Goal: Task Accomplishment & Management: Use online tool/utility

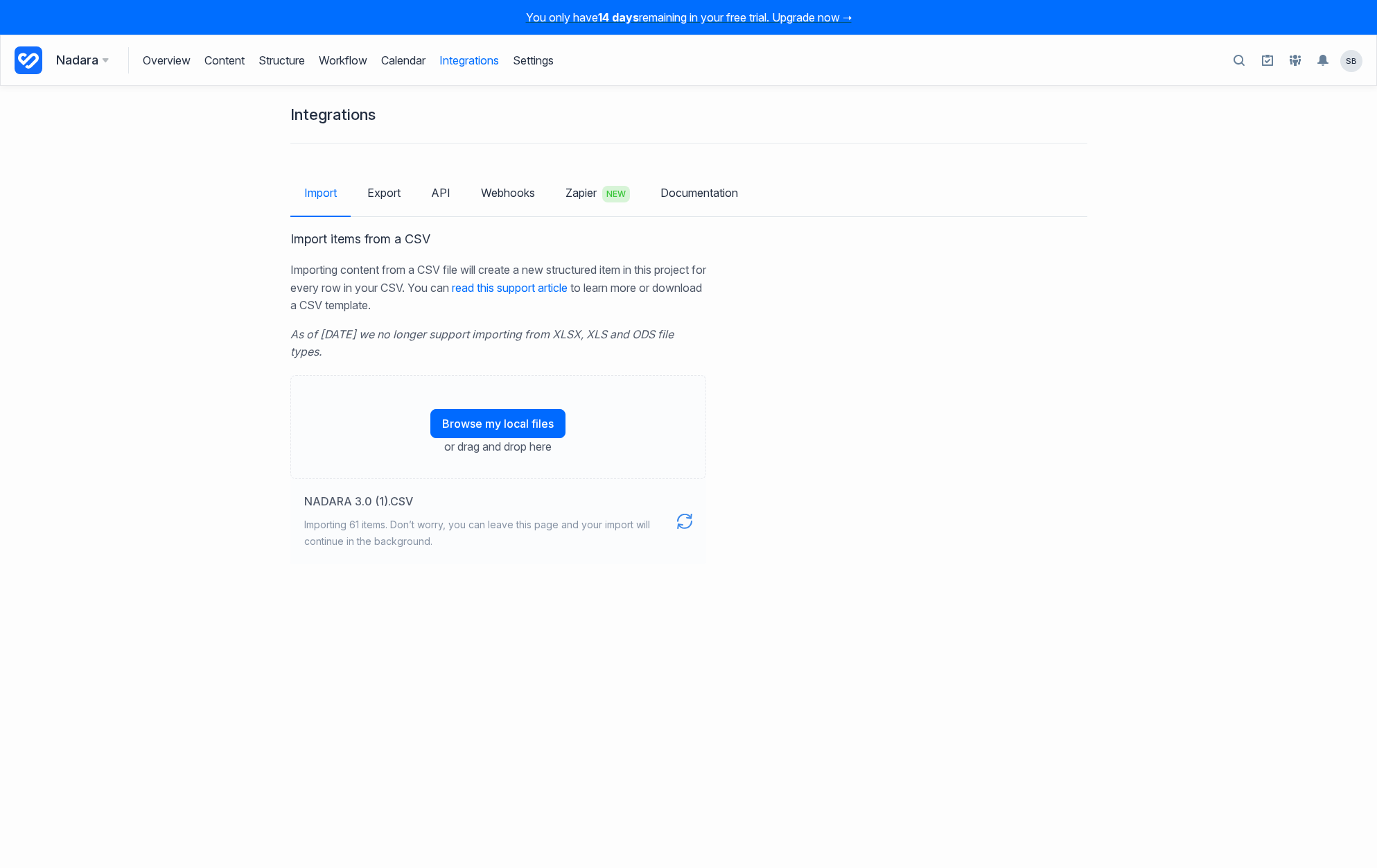
drag, startPoint x: 0, startPoint y: 0, endPoint x: 716, endPoint y: 583, distance: 923.3
click at [716, 583] on div "Integrations Import Export API Webhooks Zapier NEW Documentation Import items f…" at bounding box center [688, 477] width 1377 height 782
click at [22, 58] on icon at bounding box center [28, 60] width 28 height 28
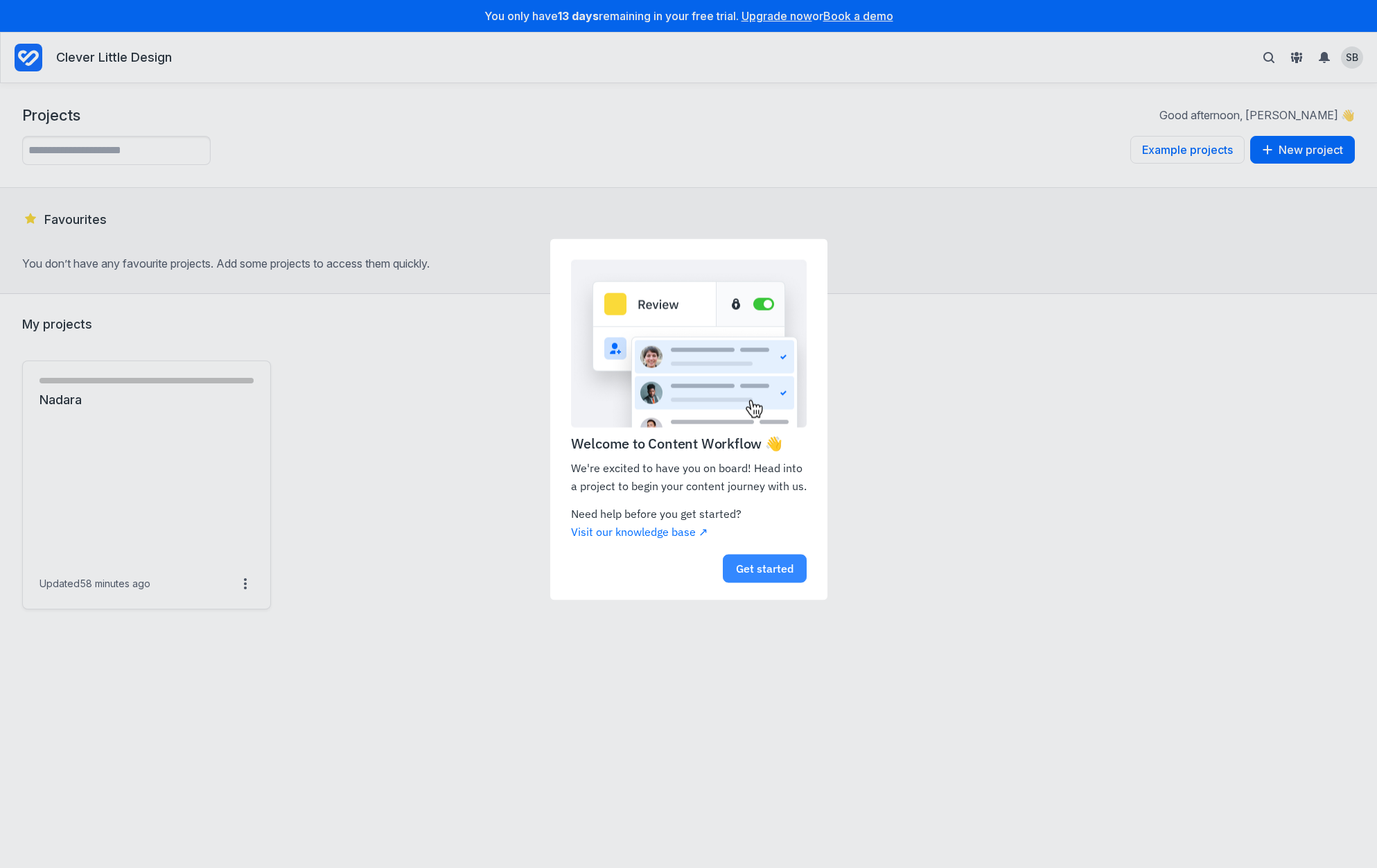
click at [769, 572] on link "Get started" at bounding box center [765, 569] width 84 height 28
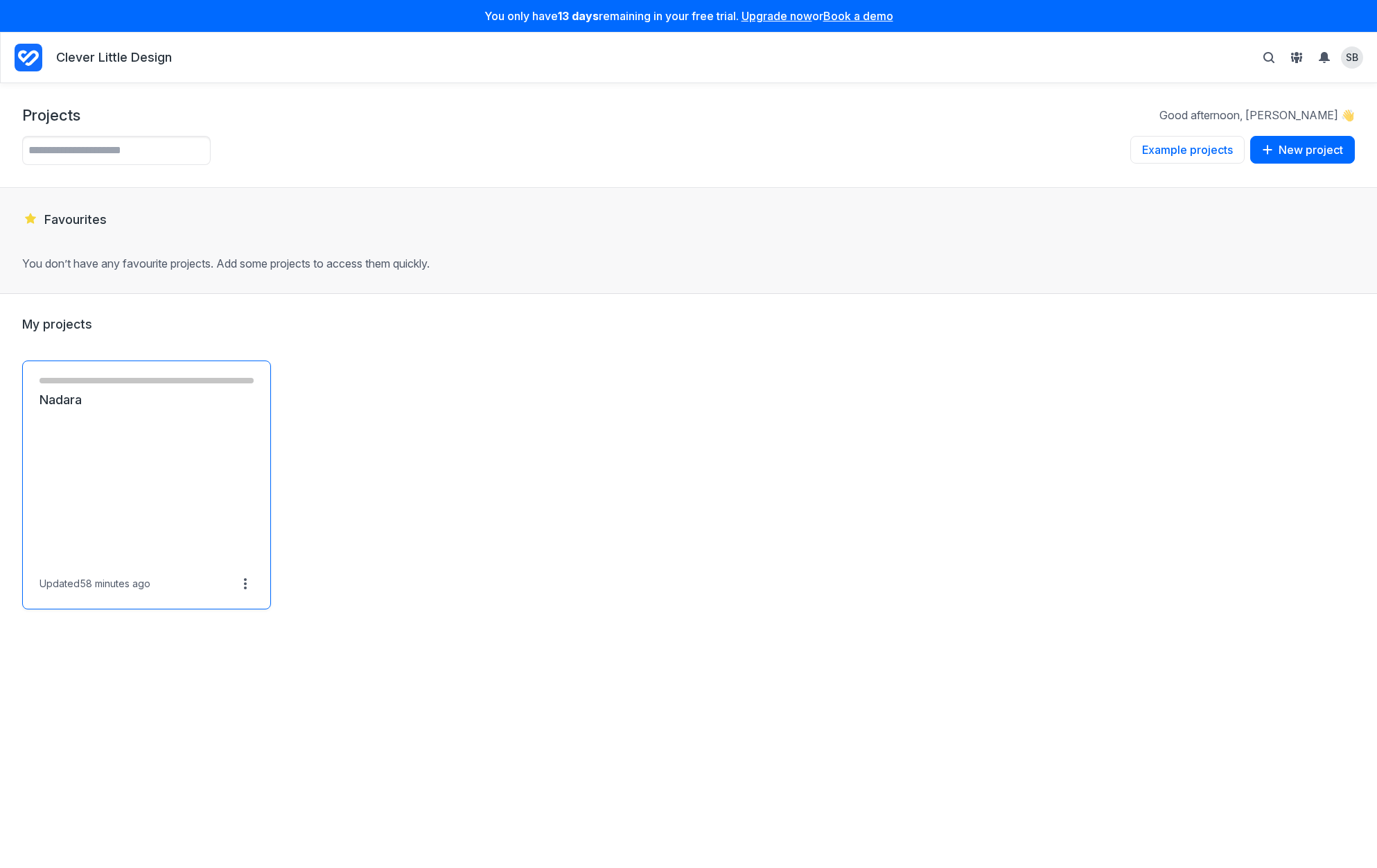
click at [111, 392] on link "Nadara" at bounding box center [147, 400] width 215 height 16
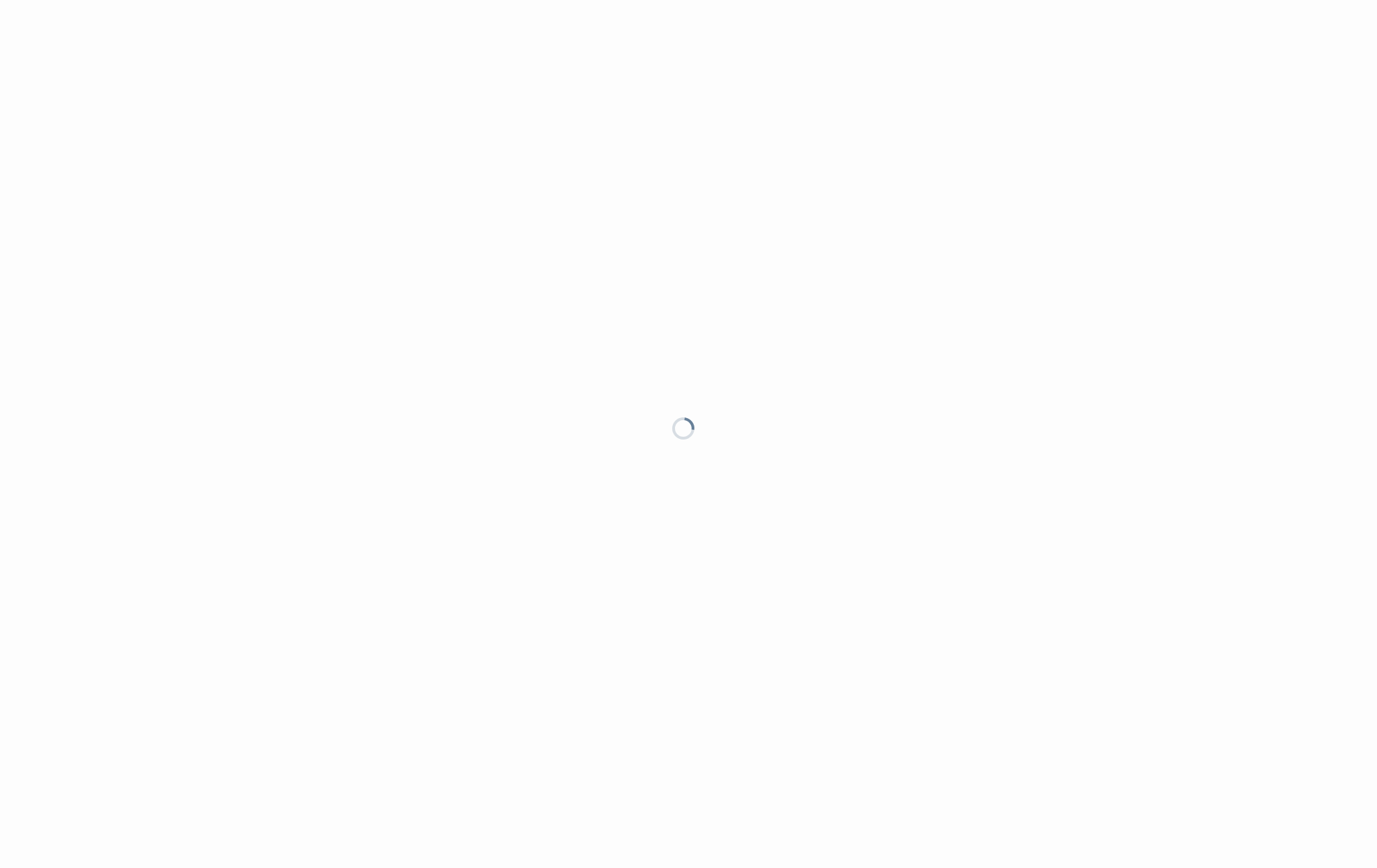
click at [150, 411] on div at bounding box center [688, 434] width 1377 height 868
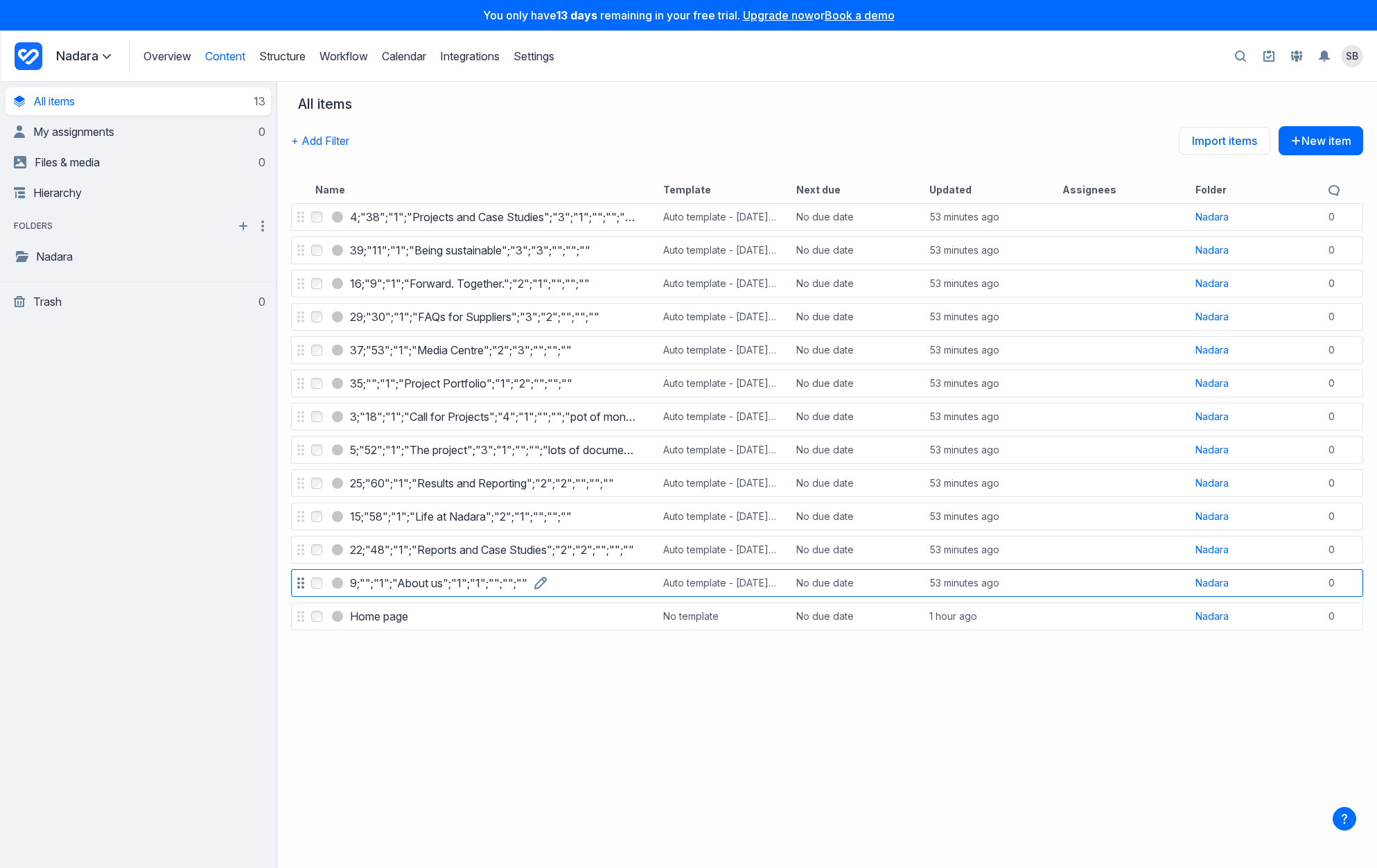
click at [466, 579] on h3 "9;"";"1";"About us";"1";"1";"";"";""" at bounding box center [438, 583] width 177 height 16
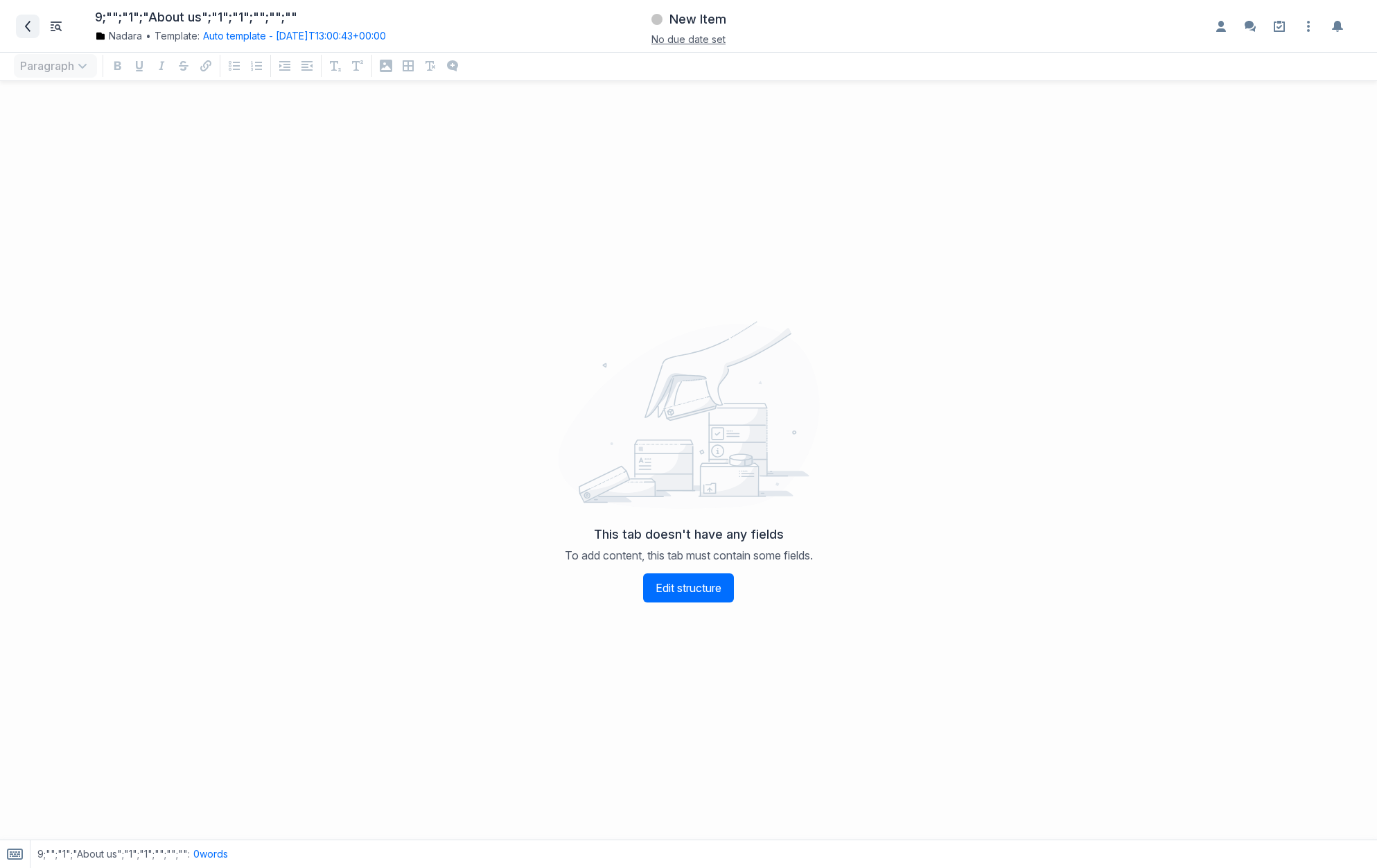
click at [27, 22] on icon at bounding box center [28, 26] width 11 height 11
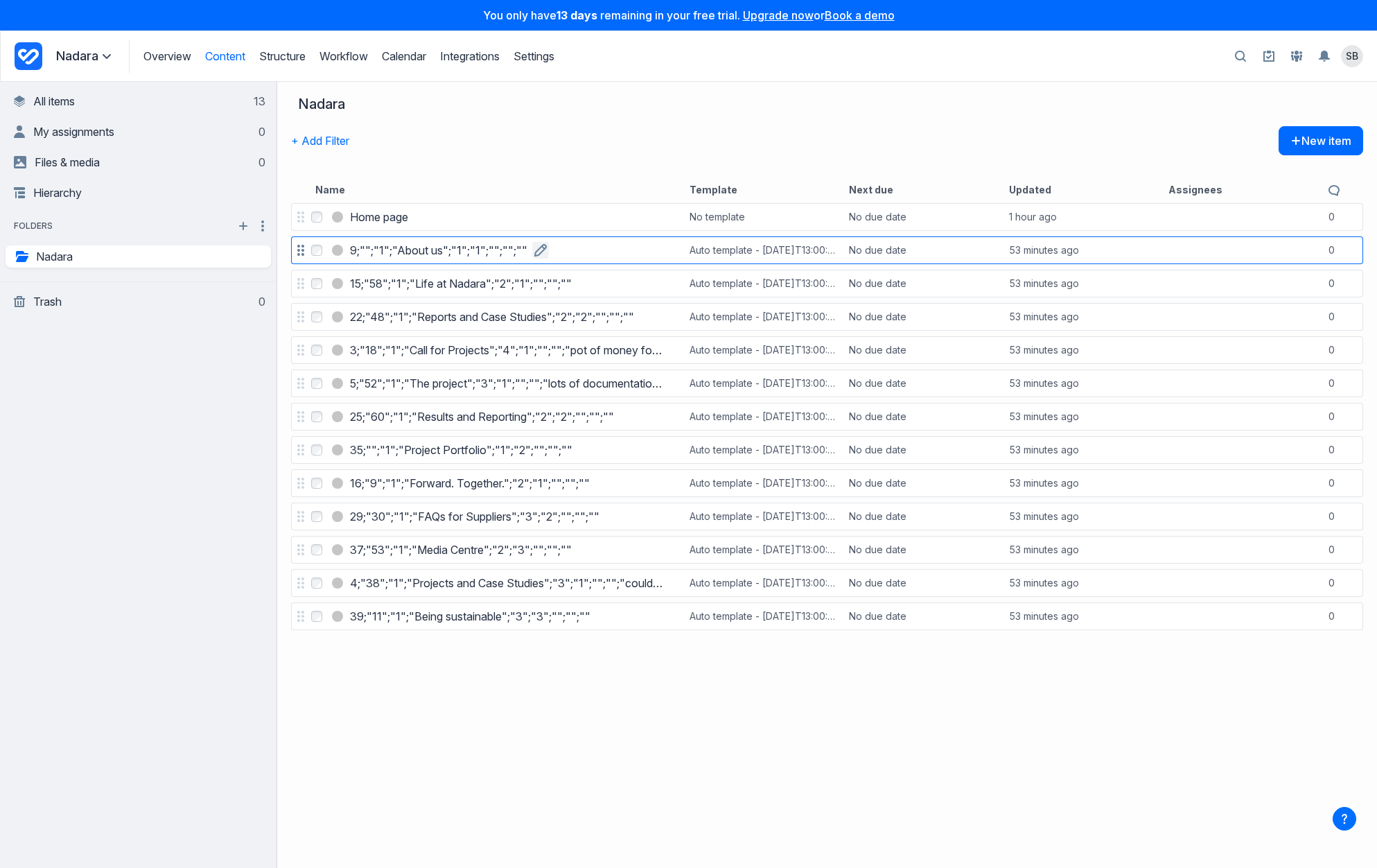
click at [537, 248] on icon "button" at bounding box center [540, 250] width 13 height 13
click at [558, 179] on div "Name" at bounding box center [496, 188] width 375 height 17
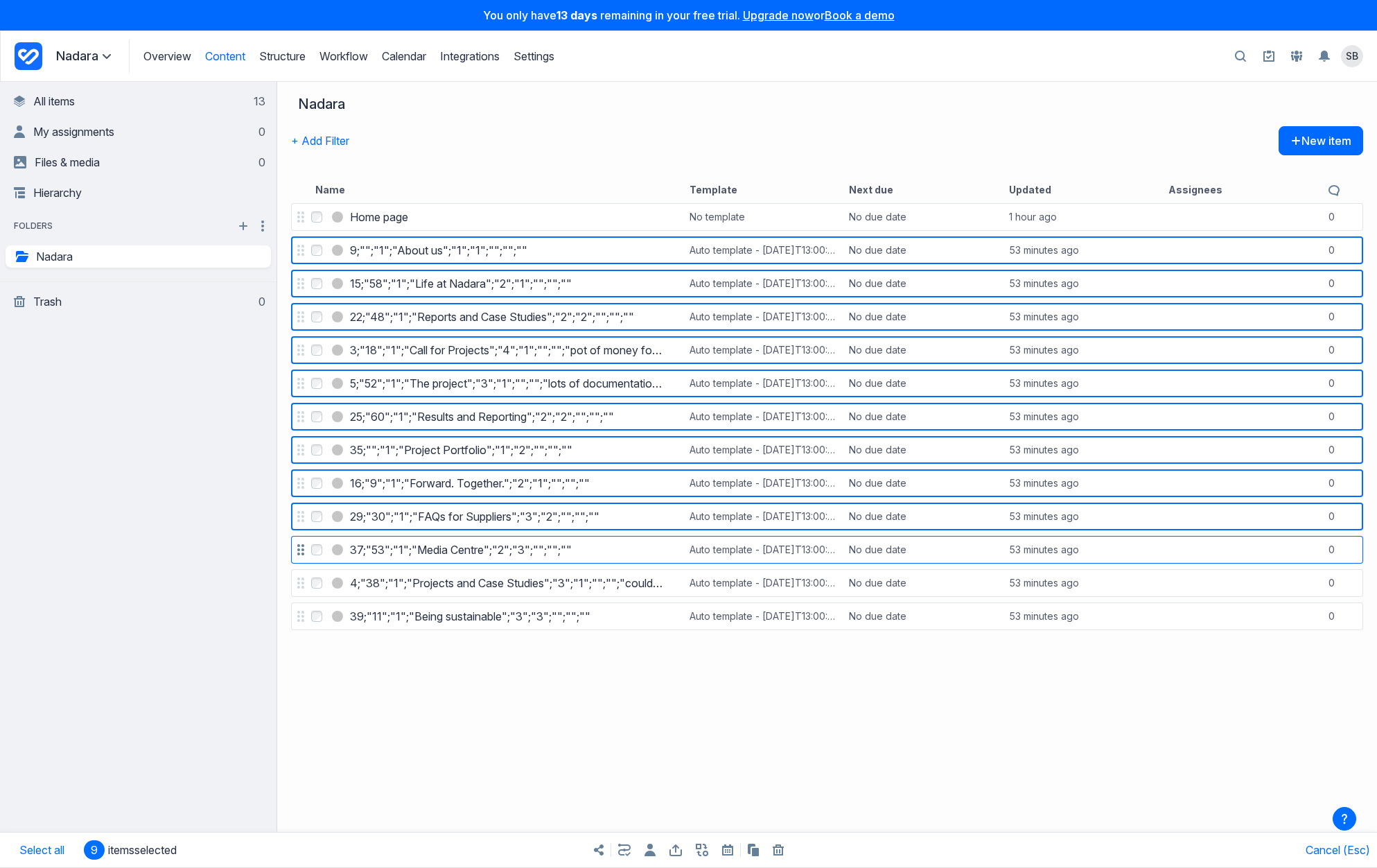
click at [318, 557] on label "Select 37;"53";"1";"Media Centre";"2";"3";"";"";""" at bounding box center [317, 550] width 16 height 16
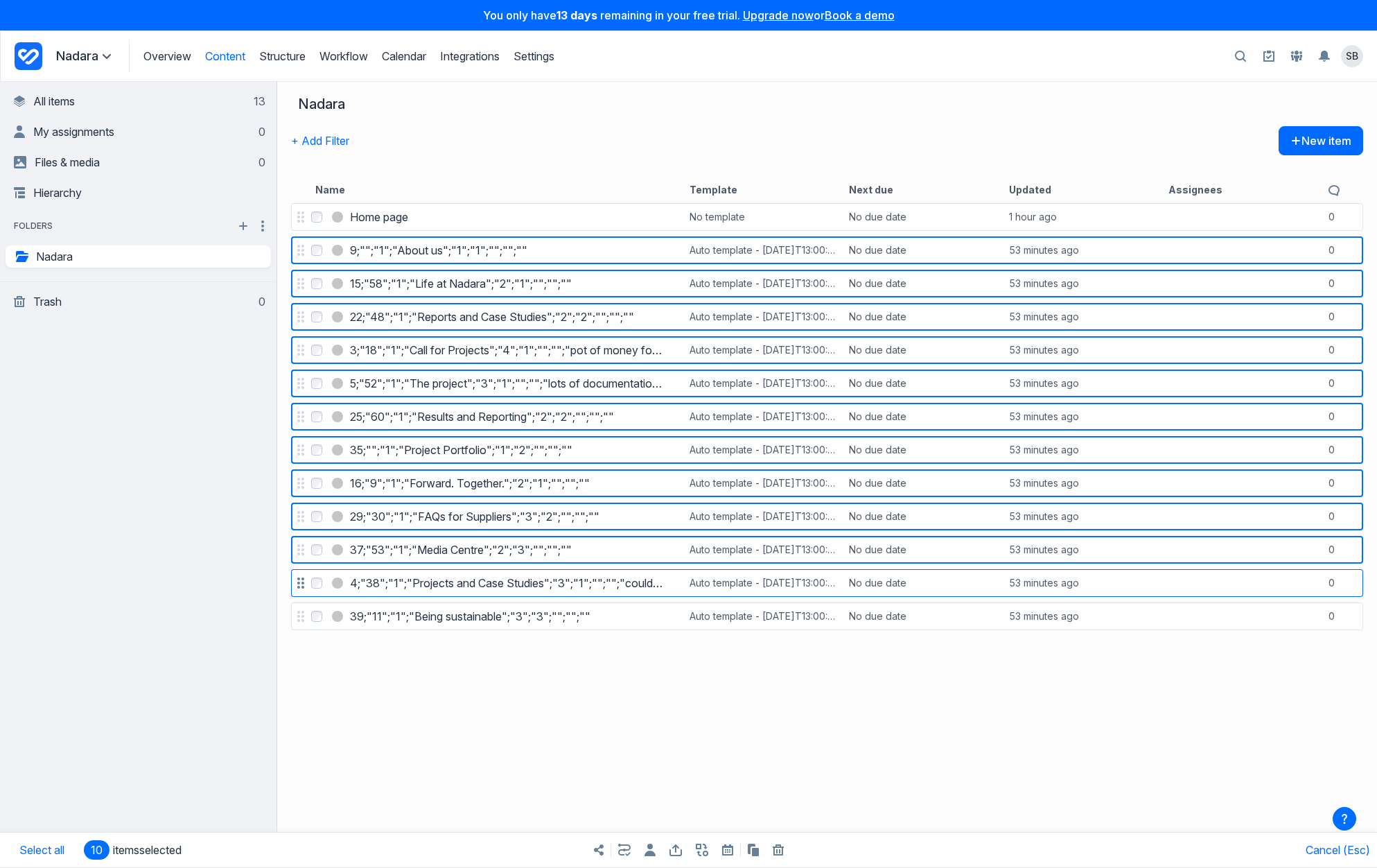
click at [318, 575] on label "Select 4;"38";"1";"Projects and Case Studies";"3";"1";"";"";"could grow to 7 - …" at bounding box center [317, 583] width 16 height 16
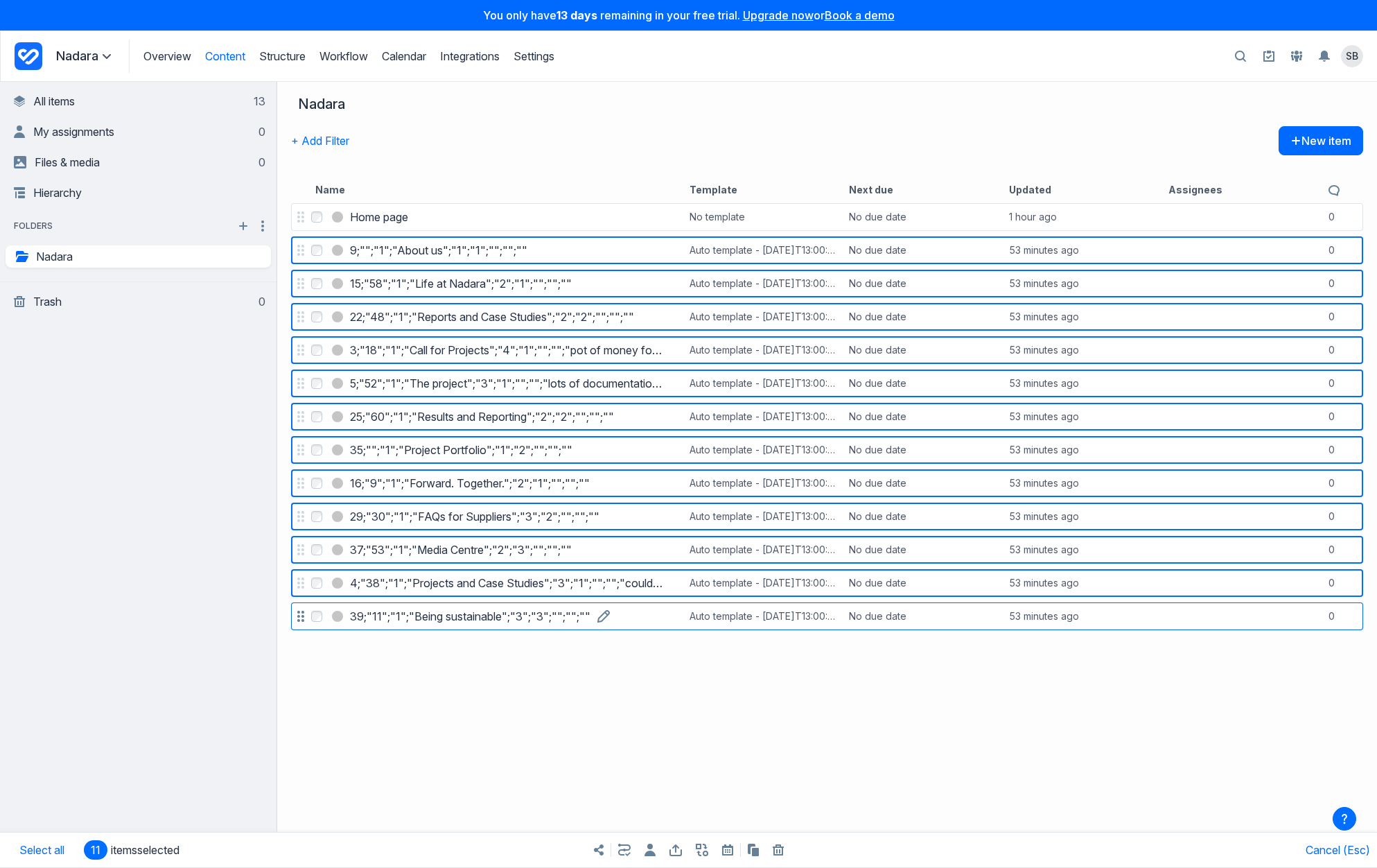
click at [350, 608] on link "39;"11";"1";"Being sustainable";"3";"3";"";"";""" at bounding box center [470, 616] width 241 height 16
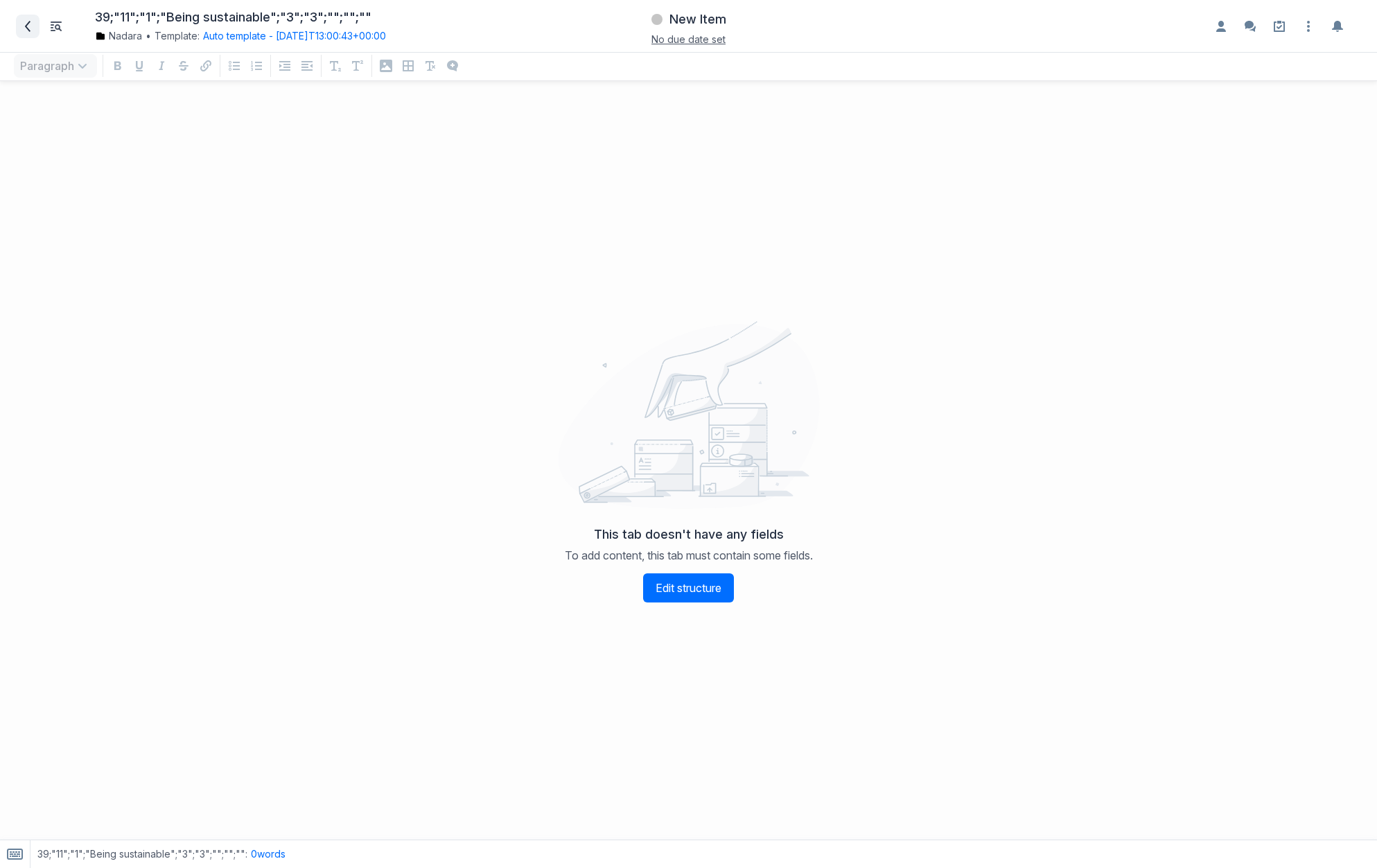
click at [27, 26] on icon at bounding box center [28, 26] width 11 height 11
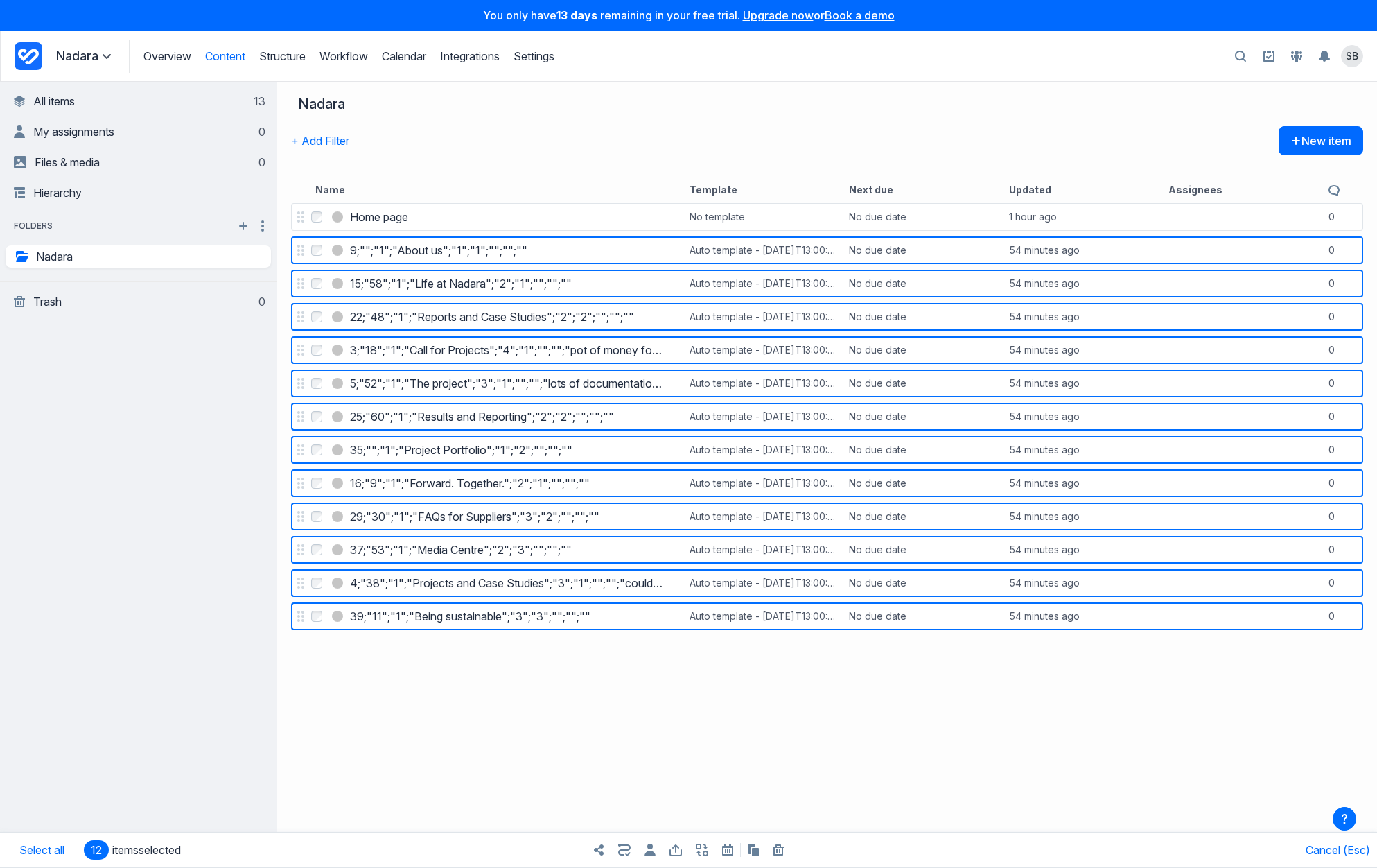
click at [779, 852] on icon "button" at bounding box center [780, 852] width 1 height 4
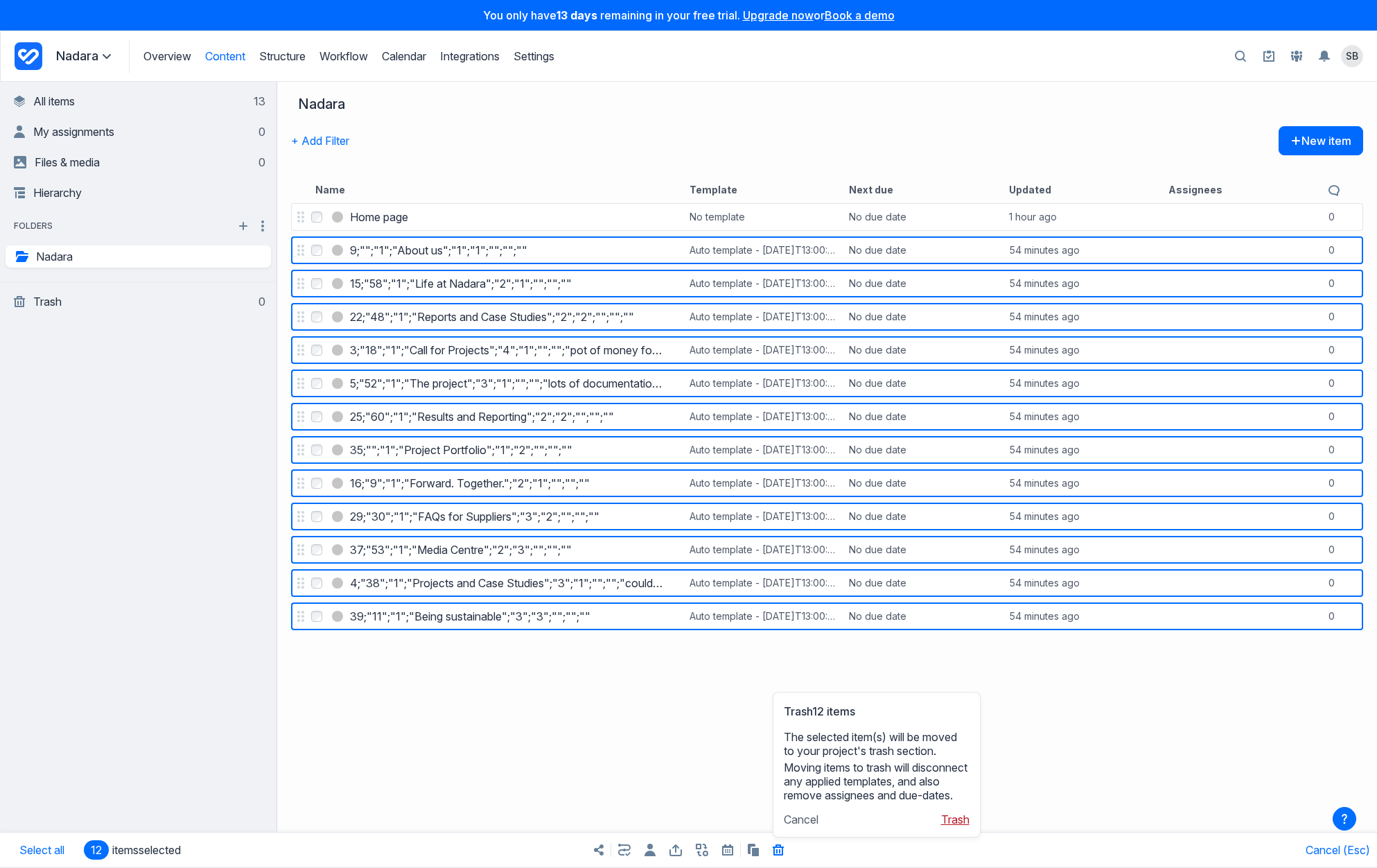
click at [955, 823] on button "Trash" at bounding box center [955, 819] width 28 height 14
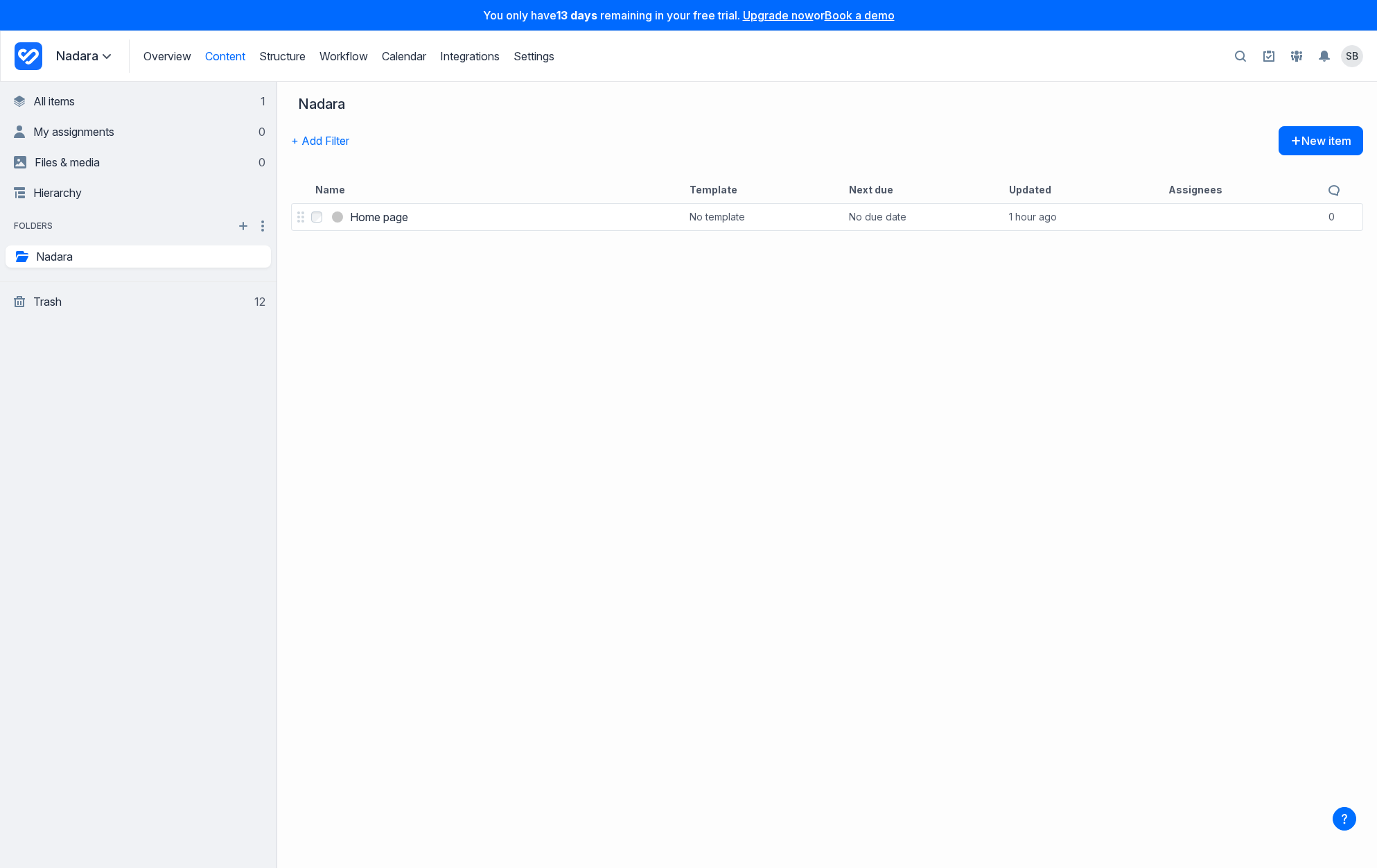
click at [781, 373] on div "Select Home page Home page No template No due date 1 hour ago 0 comments" at bounding box center [828, 534] width 1100 height 668
click at [1333, 139] on button "New item" at bounding box center [1321, 141] width 84 height 29
click at [434, 170] on div "+ Add Filter New item" at bounding box center [827, 151] width 1072 height 50
click at [173, 57] on link "Overview" at bounding box center [167, 56] width 48 height 14
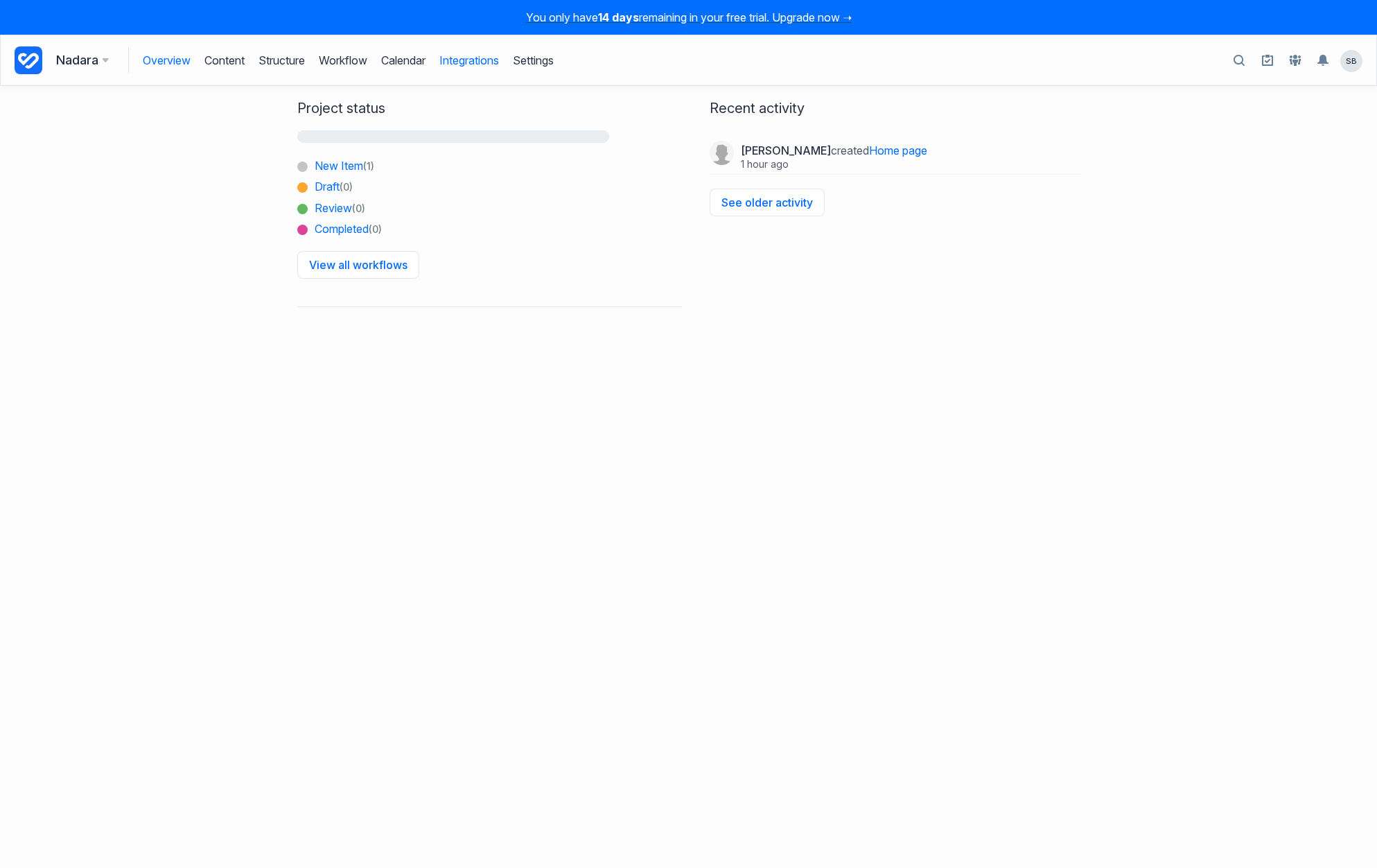
click at [461, 59] on link "Integrations" at bounding box center [469, 60] width 60 height 26
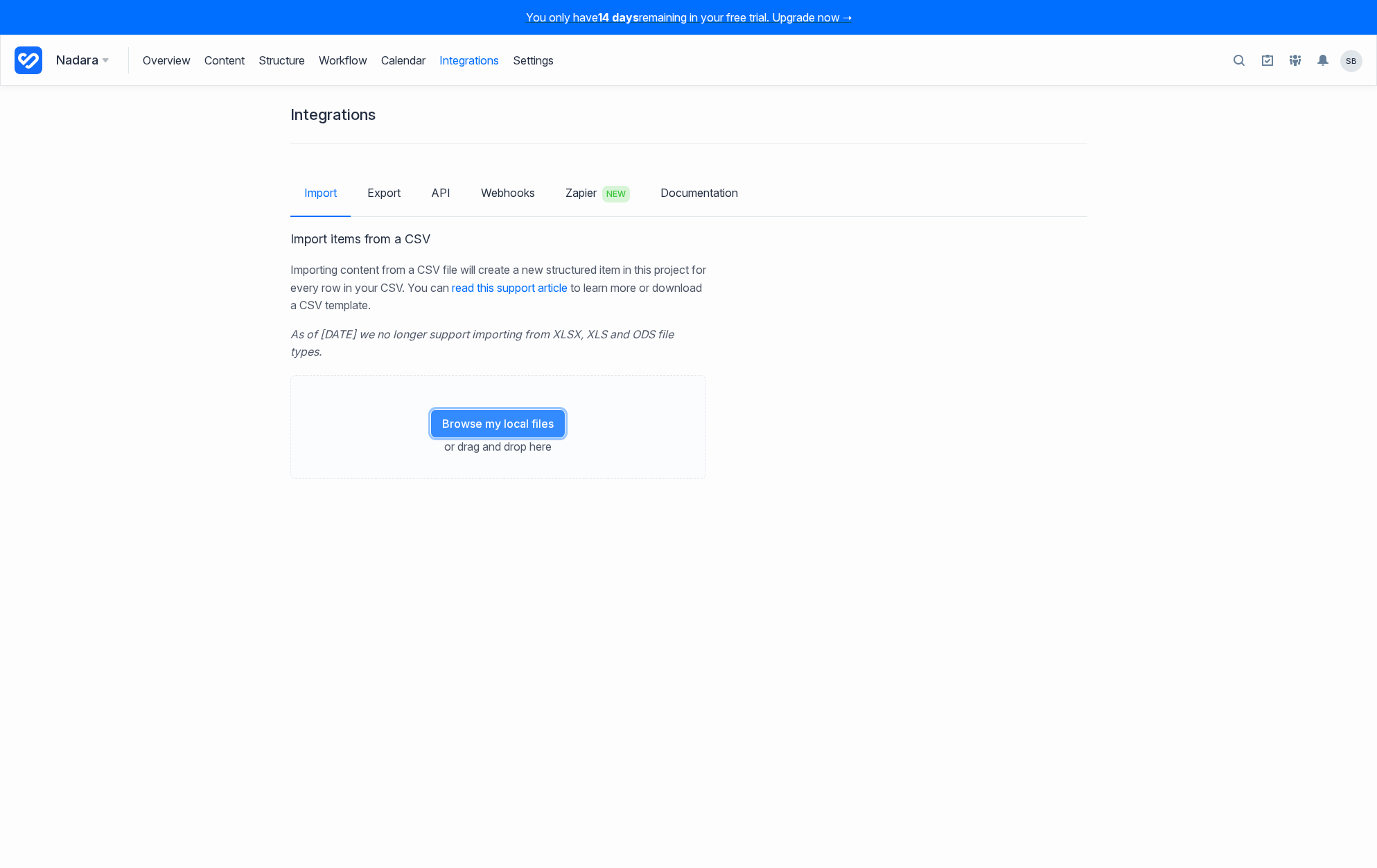
click at [485, 417] on button "Browse my local files" at bounding box center [498, 423] width 135 height 29
click at [472, 426] on button "Browse my local files" at bounding box center [498, 423] width 135 height 29
click at [653, 509] on button "Import 49 items" at bounding box center [640, 513] width 104 height 29
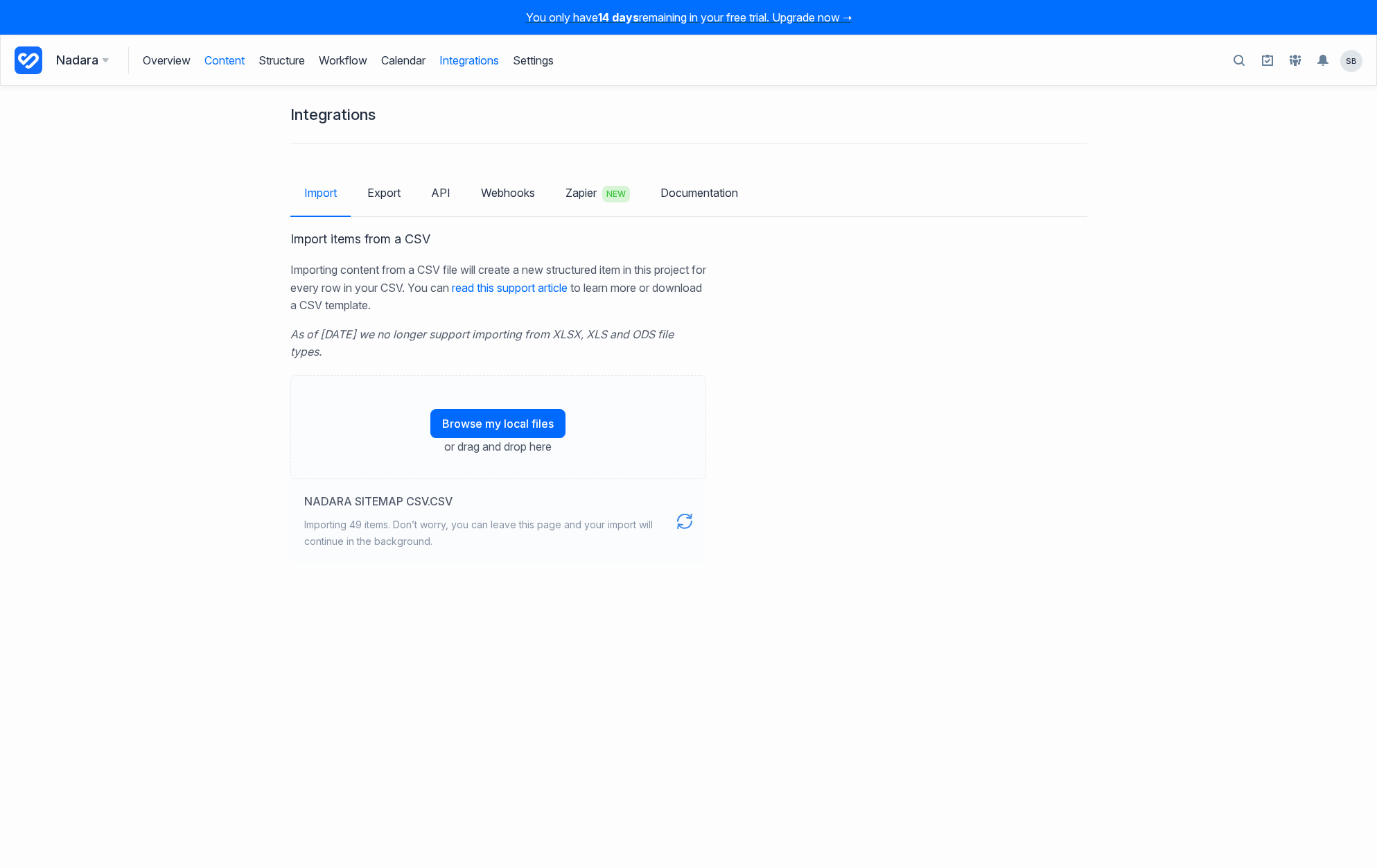
click at [227, 61] on link "Content" at bounding box center [225, 60] width 40 height 26
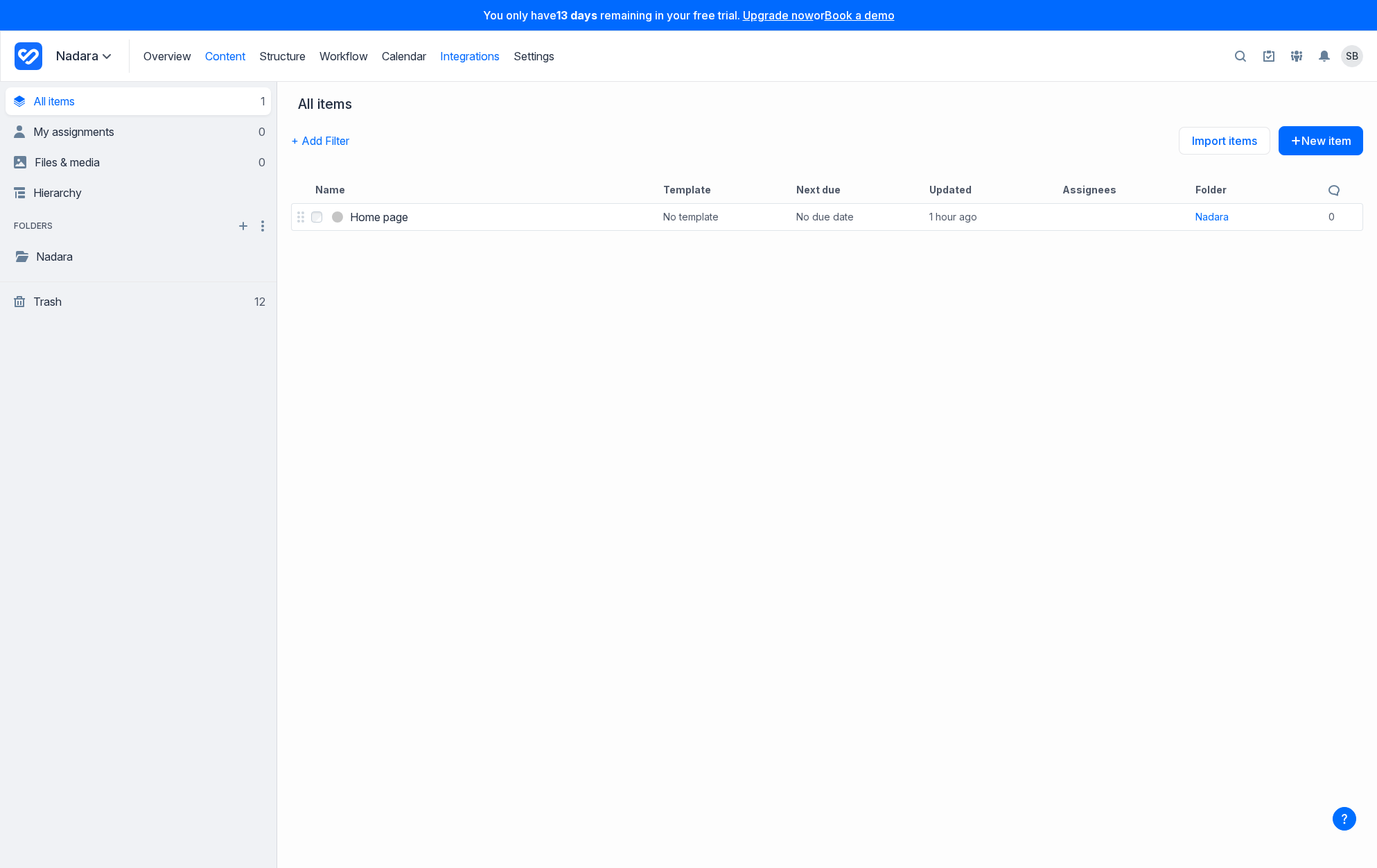
click at [479, 52] on link "Integrations" at bounding box center [470, 56] width 60 height 14
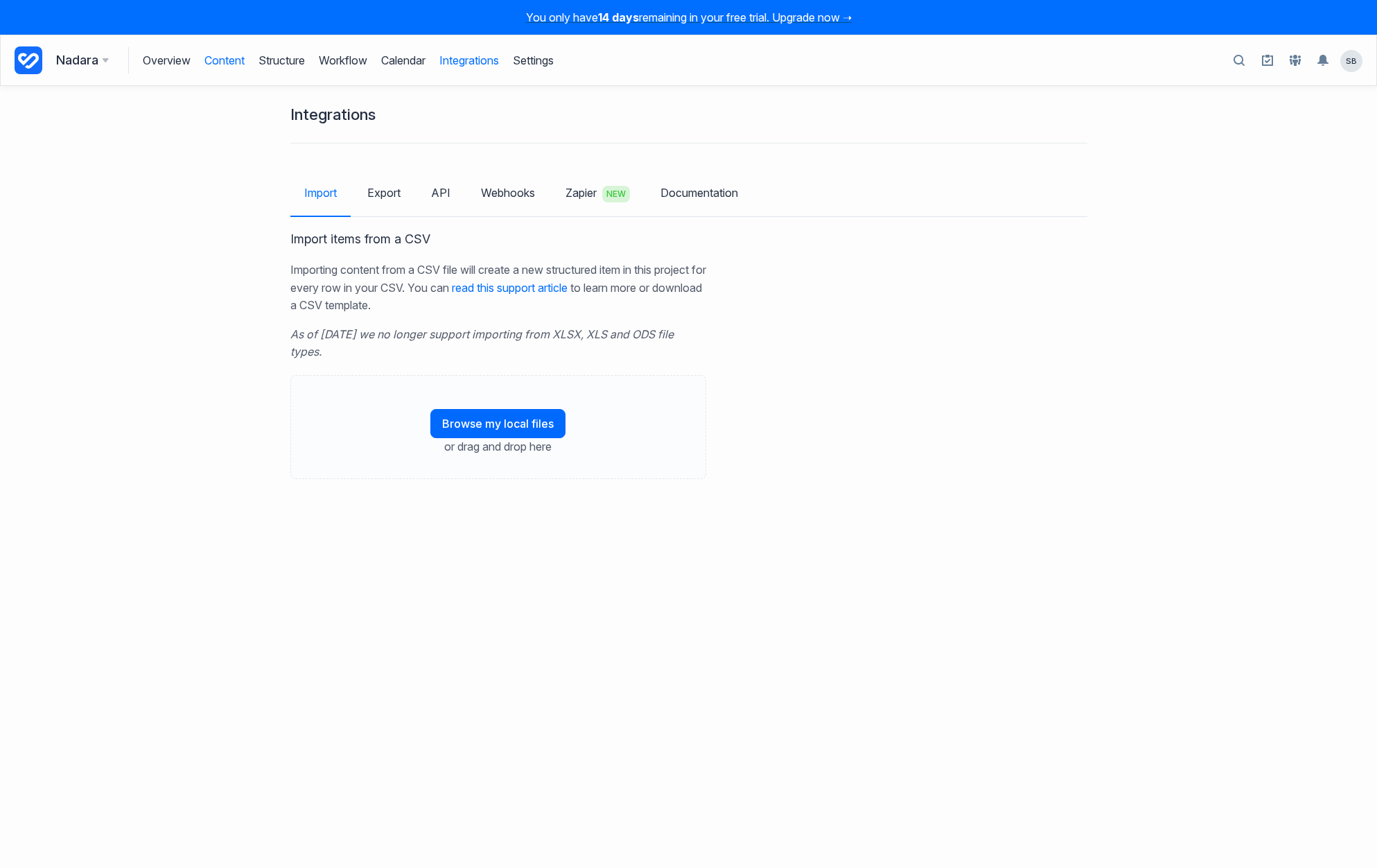
click at [222, 61] on link "Content" at bounding box center [225, 60] width 40 height 26
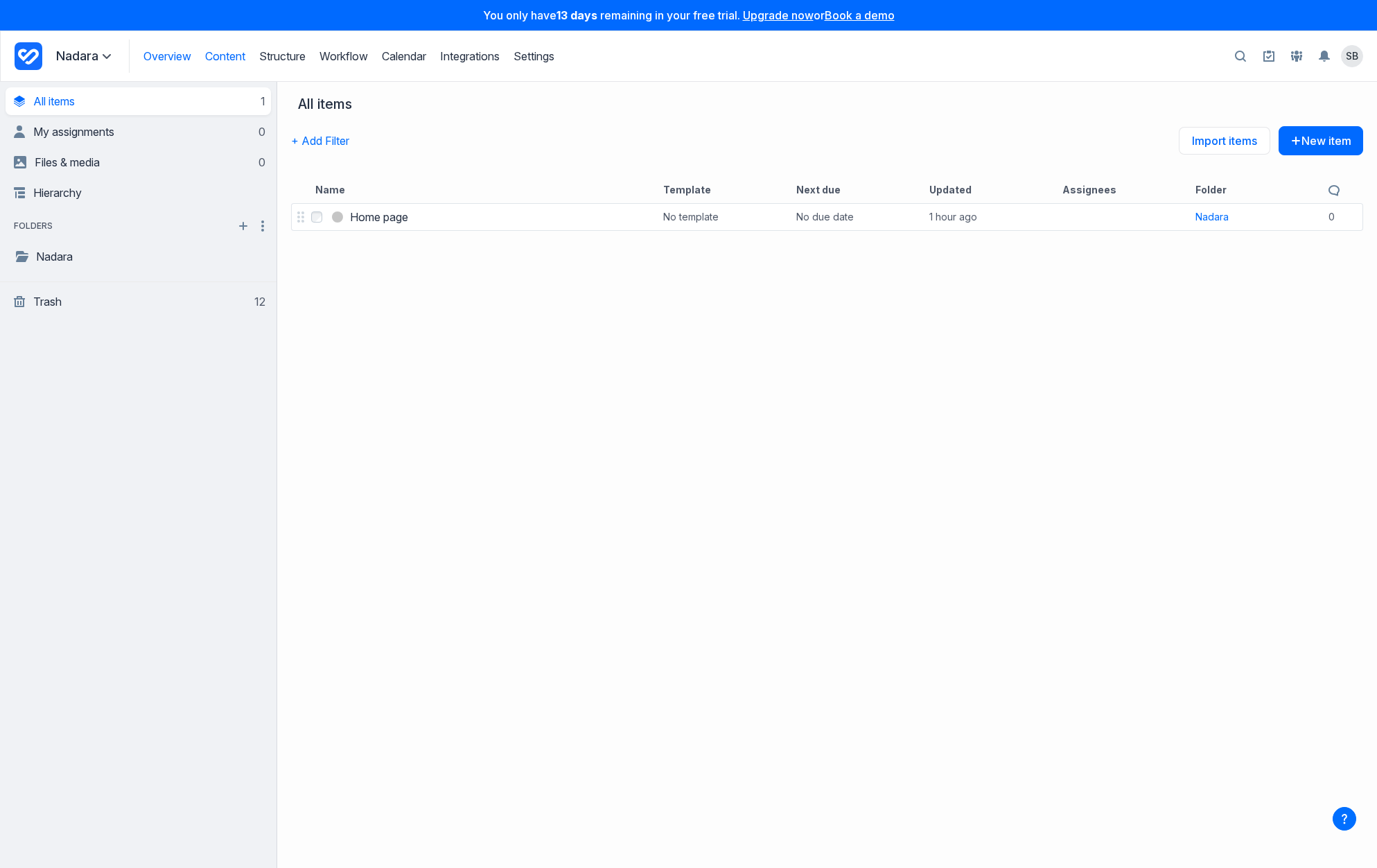
click at [167, 55] on link "Overview" at bounding box center [167, 56] width 48 height 14
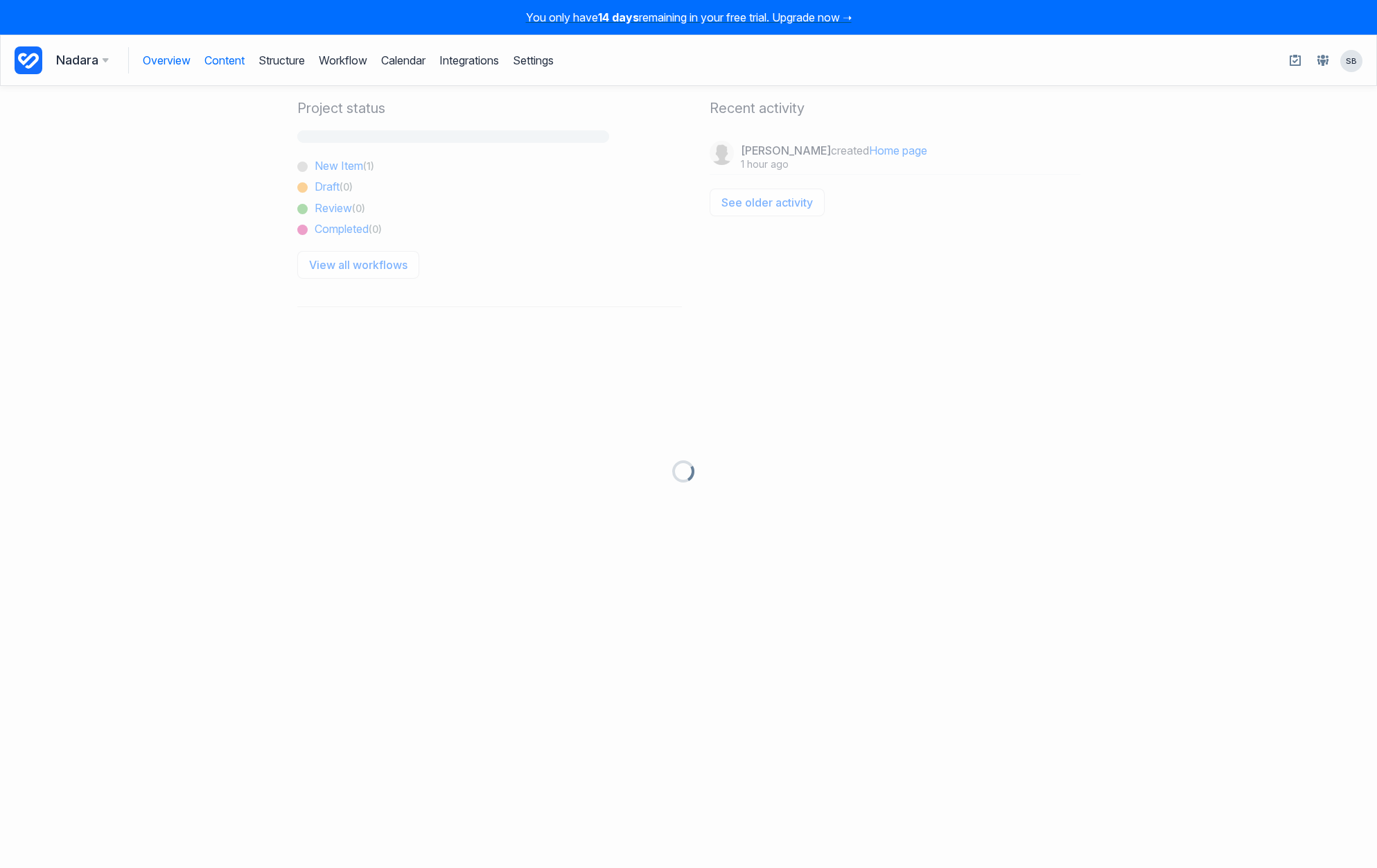
click at [232, 56] on link "Content" at bounding box center [225, 60] width 40 height 26
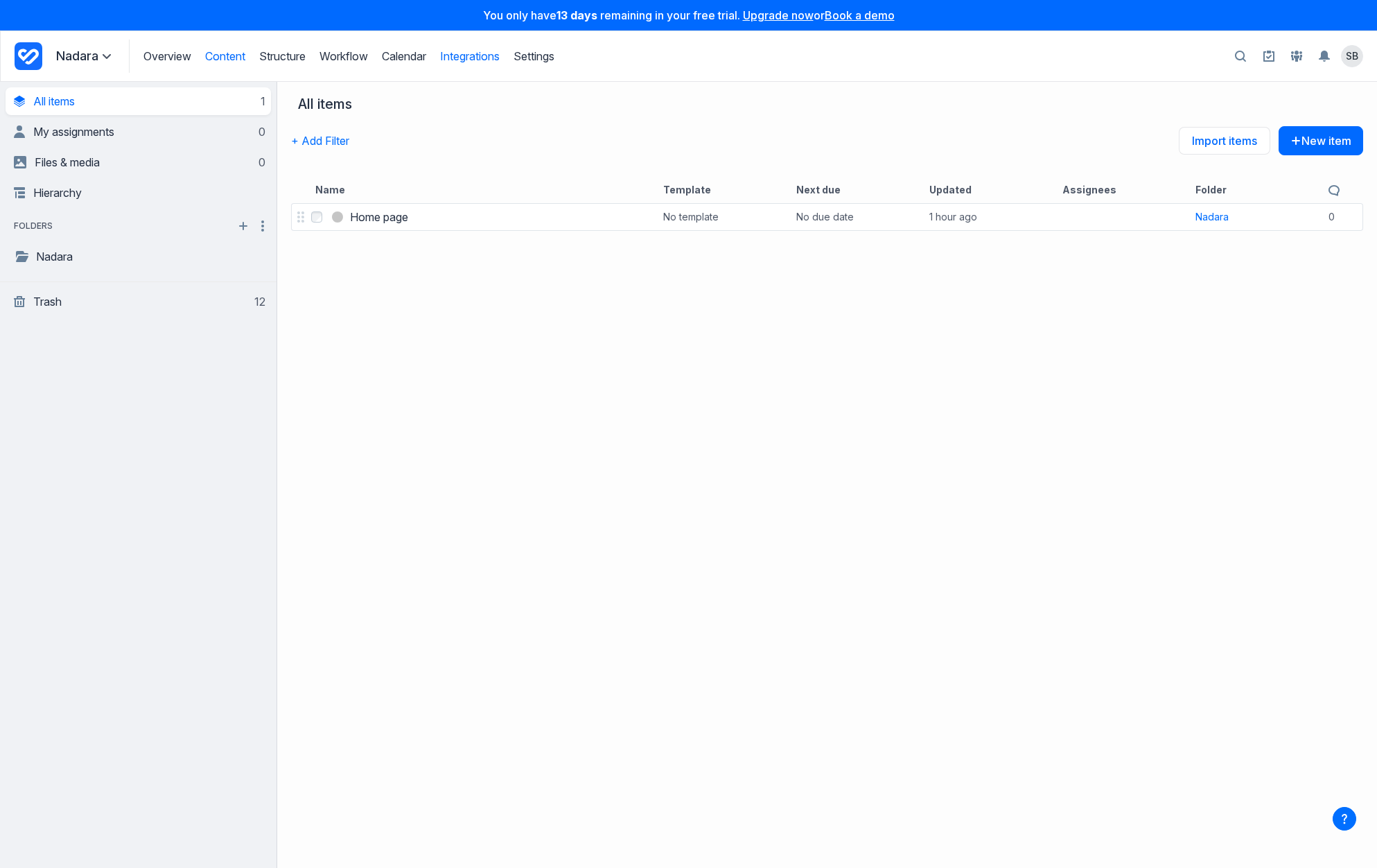
click at [474, 52] on link "Integrations" at bounding box center [470, 56] width 60 height 14
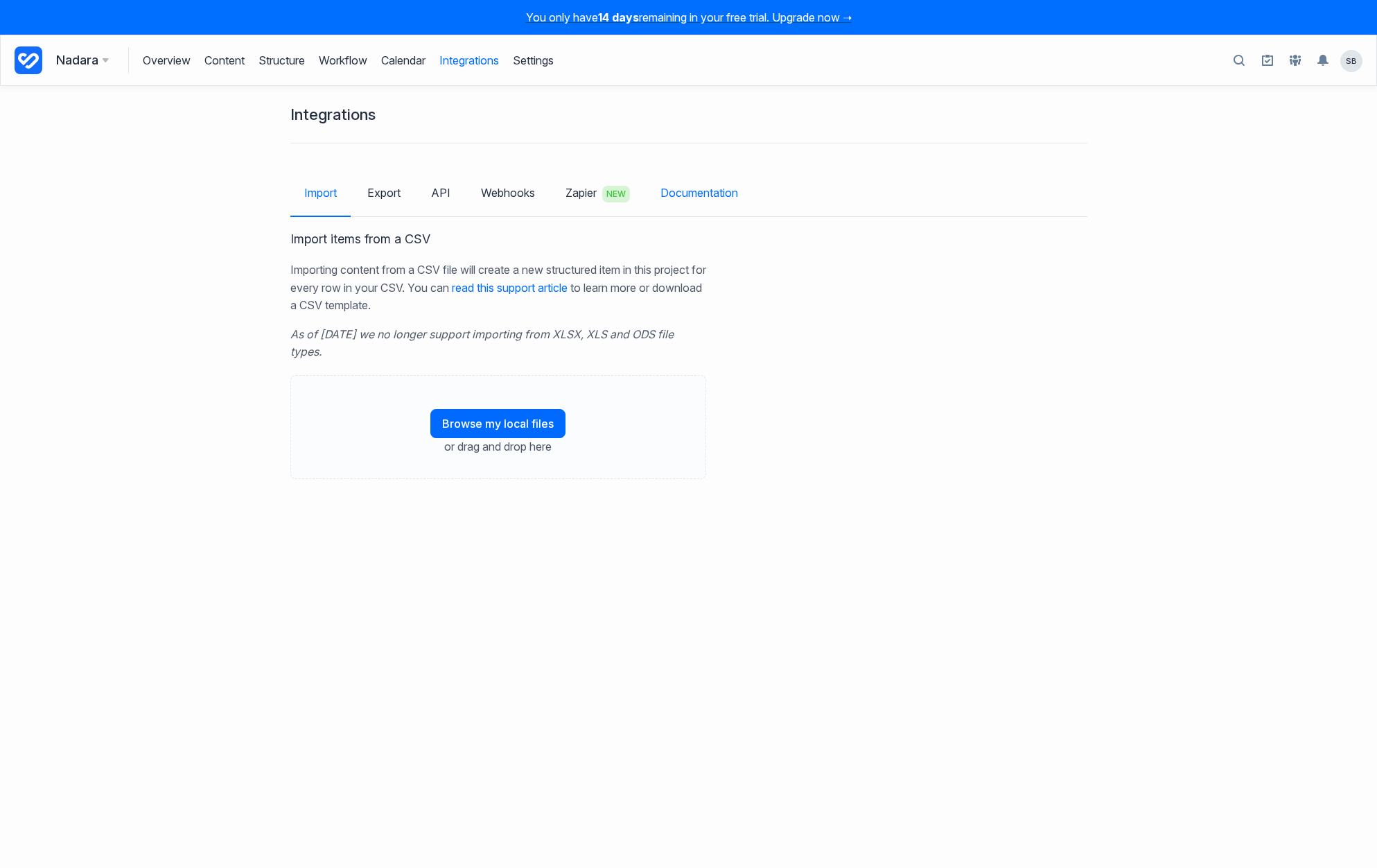
click at [709, 197] on link "Documentation" at bounding box center [699, 193] width 105 height 40
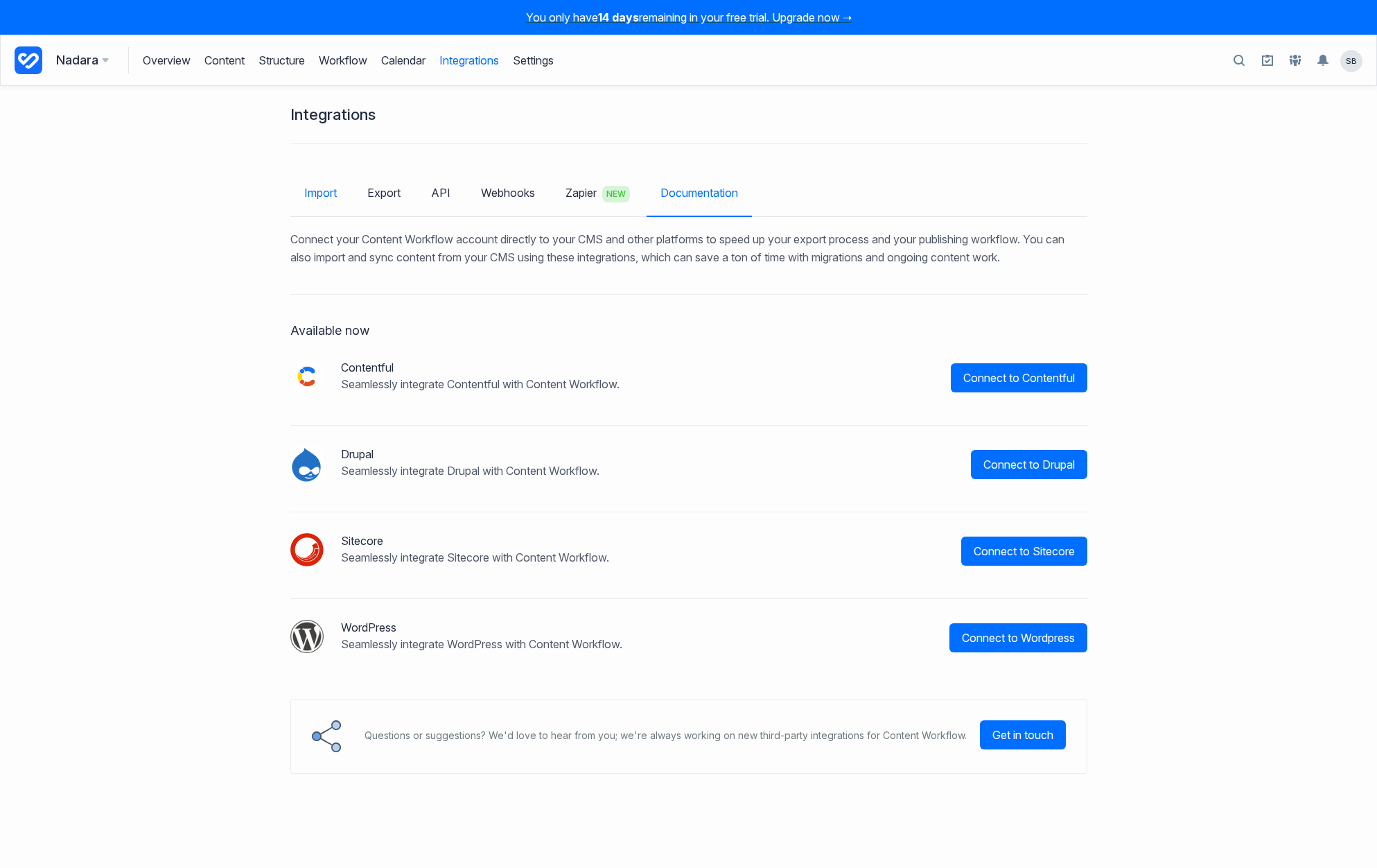
click at [304, 197] on link "Import" at bounding box center [321, 193] width 61 height 40
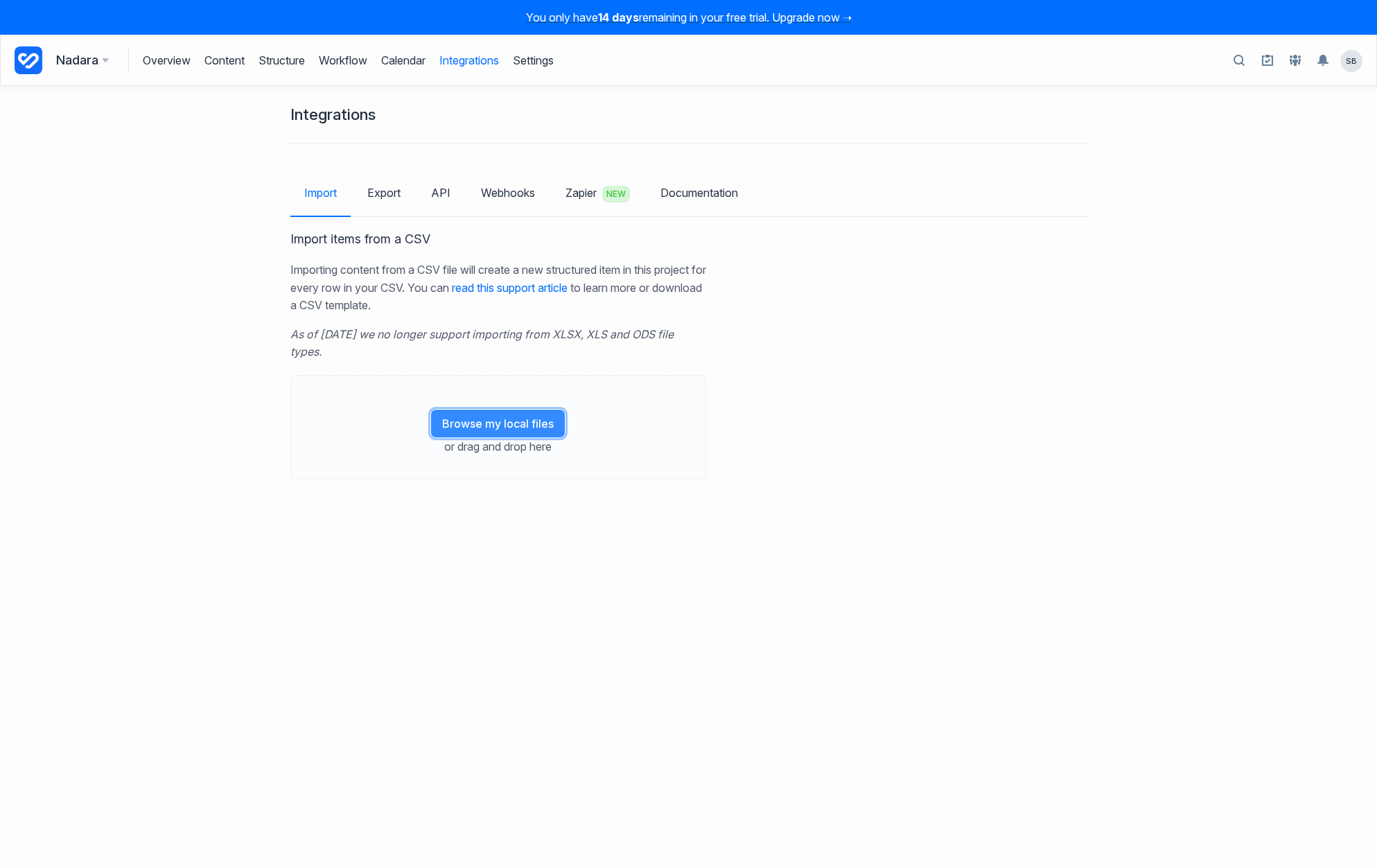
click at [519, 416] on button "Browse my local files" at bounding box center [498, 423] width 135 height 29
click at [657, 520] on button "Import 49 items" at bounding box center [640, 513] width 104 height 29
